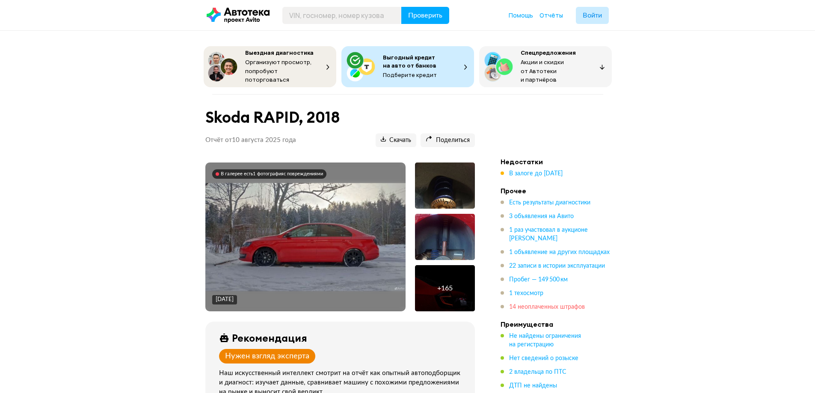
click at [531, 304] on span "14 неоплаченных штрафов" at bounding box center [547, 307] width 76 height 6
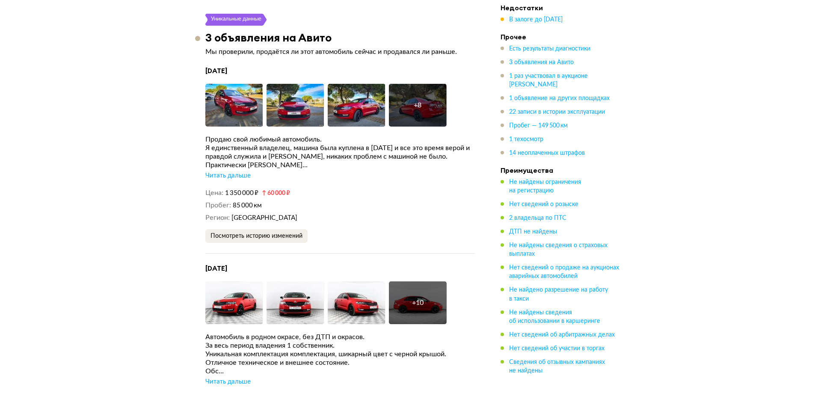
scroll to position [1793, 0]
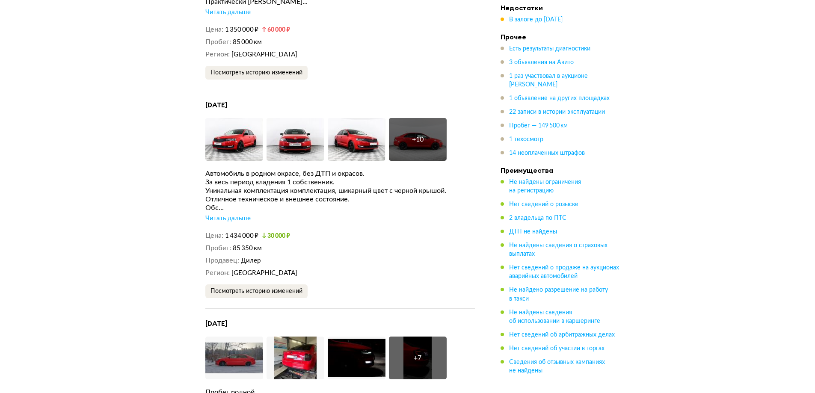
scroll to position [2135, 0]
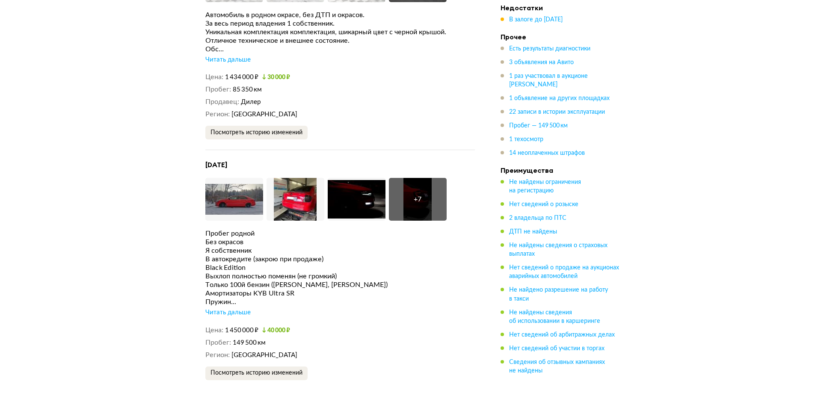
click at [228, 308] on div "Читать дальше" at bounding box center [227, 312] width 45 height 9
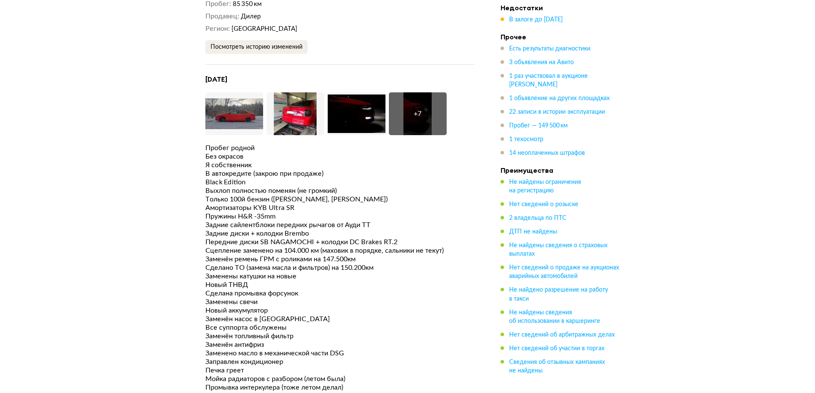
scroll to position [2349, 0]
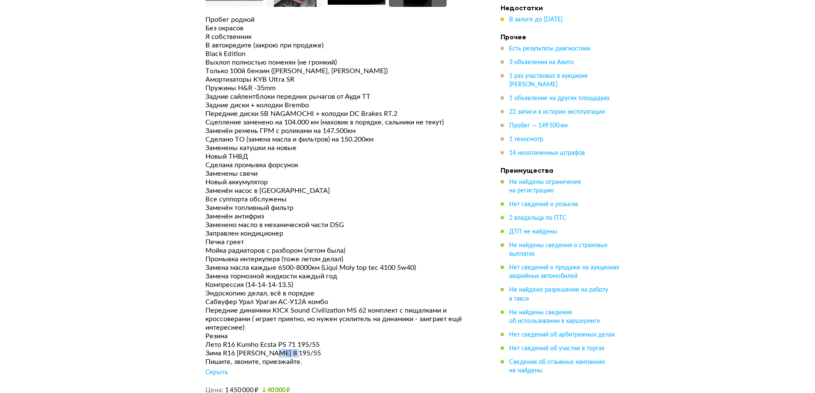
drag, startPoint x: 274, startPoint y: 336, endPoint x: 297, endPoint y: 335, distance: 23.1
click at [297, 349] on div "Зима R16 [PERSON_NAME] 8 195/55" at bounding box center [339, 353] width 269 height 9
click at [311, 349] on div "Зима R16 [PERSON_NAME] 8 195/55" at bounding box center [339, 353] width 269 height 9
drag, startPoint x: 274, startPoint y: 335, endPoint x: 299, endPoint y: 337, distance: 24.9
click at [299, 349] on div "Зима R16 [PERSON_NAME] 8 195/55" at bounding box center [339, 353] width 269 height 9
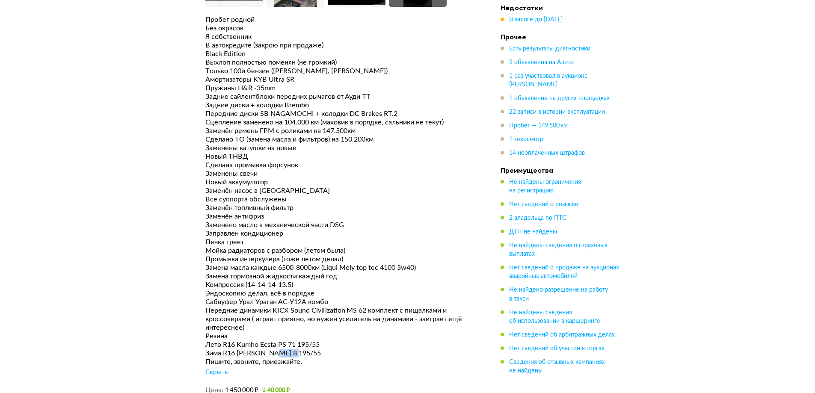
click at [314, 349] on div "Зима R16 [PERSON_NAME] 8 195/55" at bounding box center [339, 353] width 269 height 9
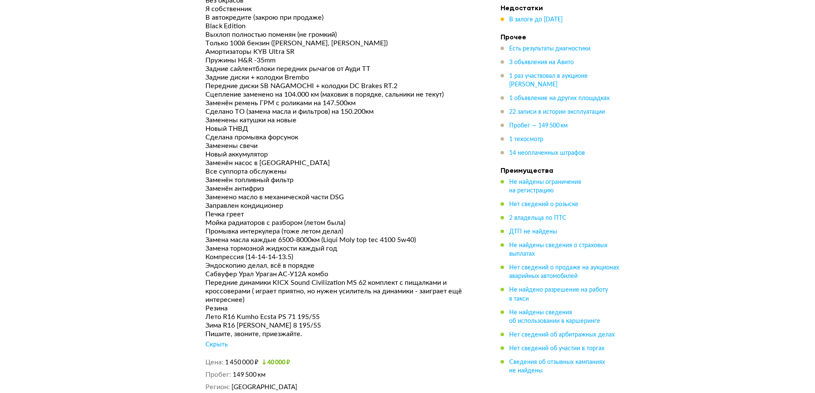
scroll to position [2392, 0]
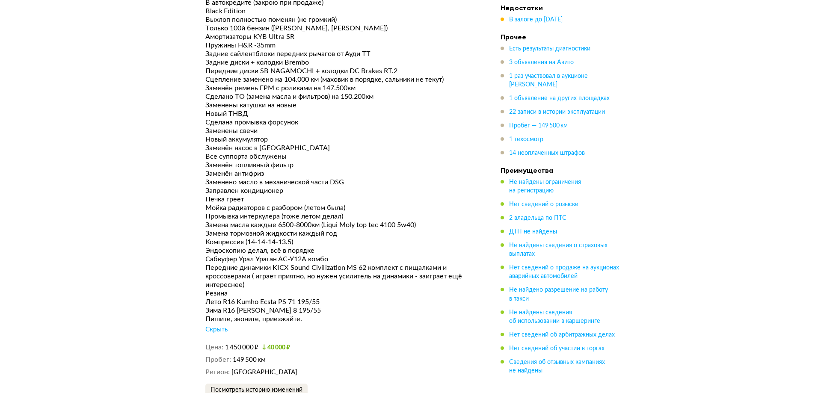
click at [219, 325] on div "Скрыть" at bounding box center [216, 329] width 22 height 9
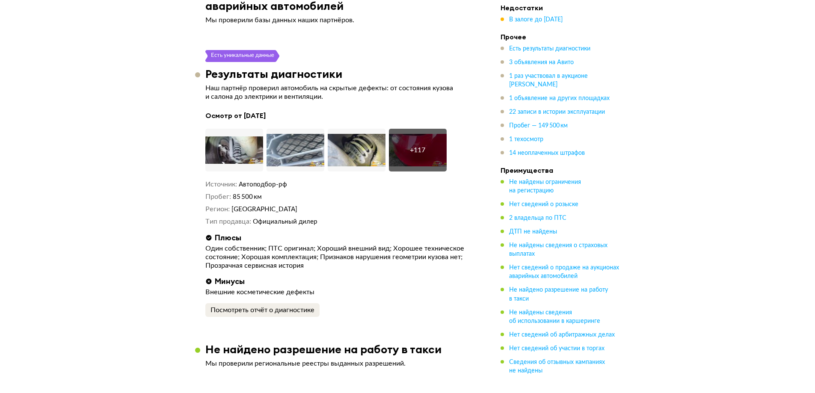
scroll to position [1152, 0]
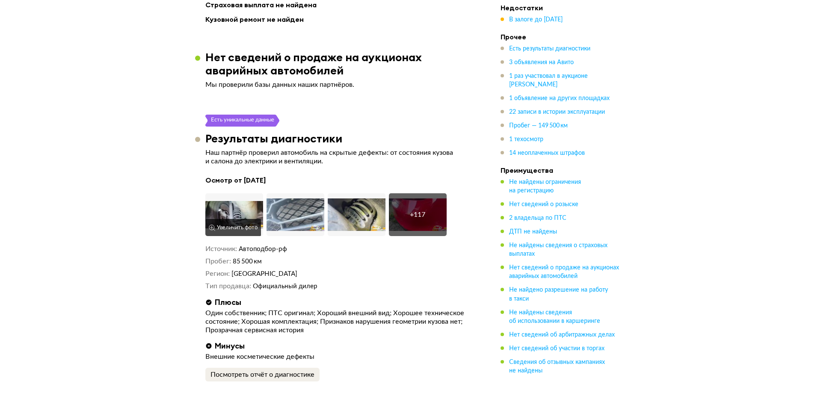
click at [235, 193] on img at bounding box center [234, 214] width 58 height 43
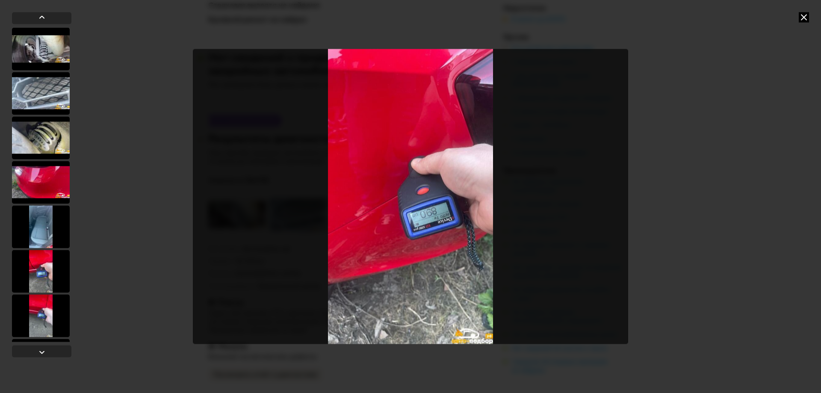
click at [806, 17] on icon at bounding box center [804, 17] width 10 height 10
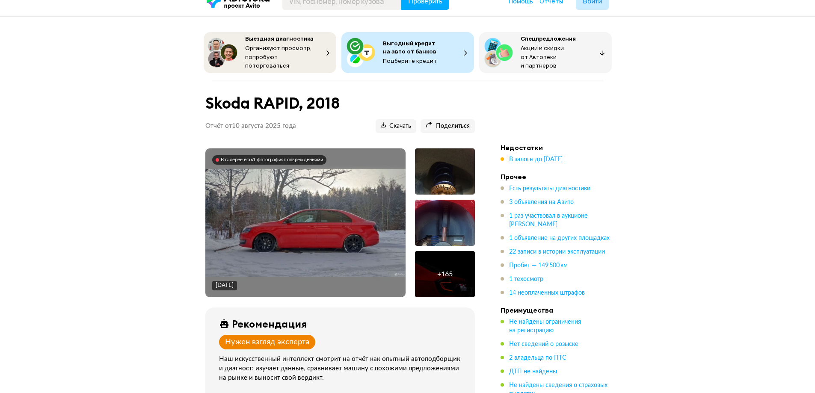
scroll to position [0, 0]
